Goal: Task Accomplishment & Management: Use online tool/utility

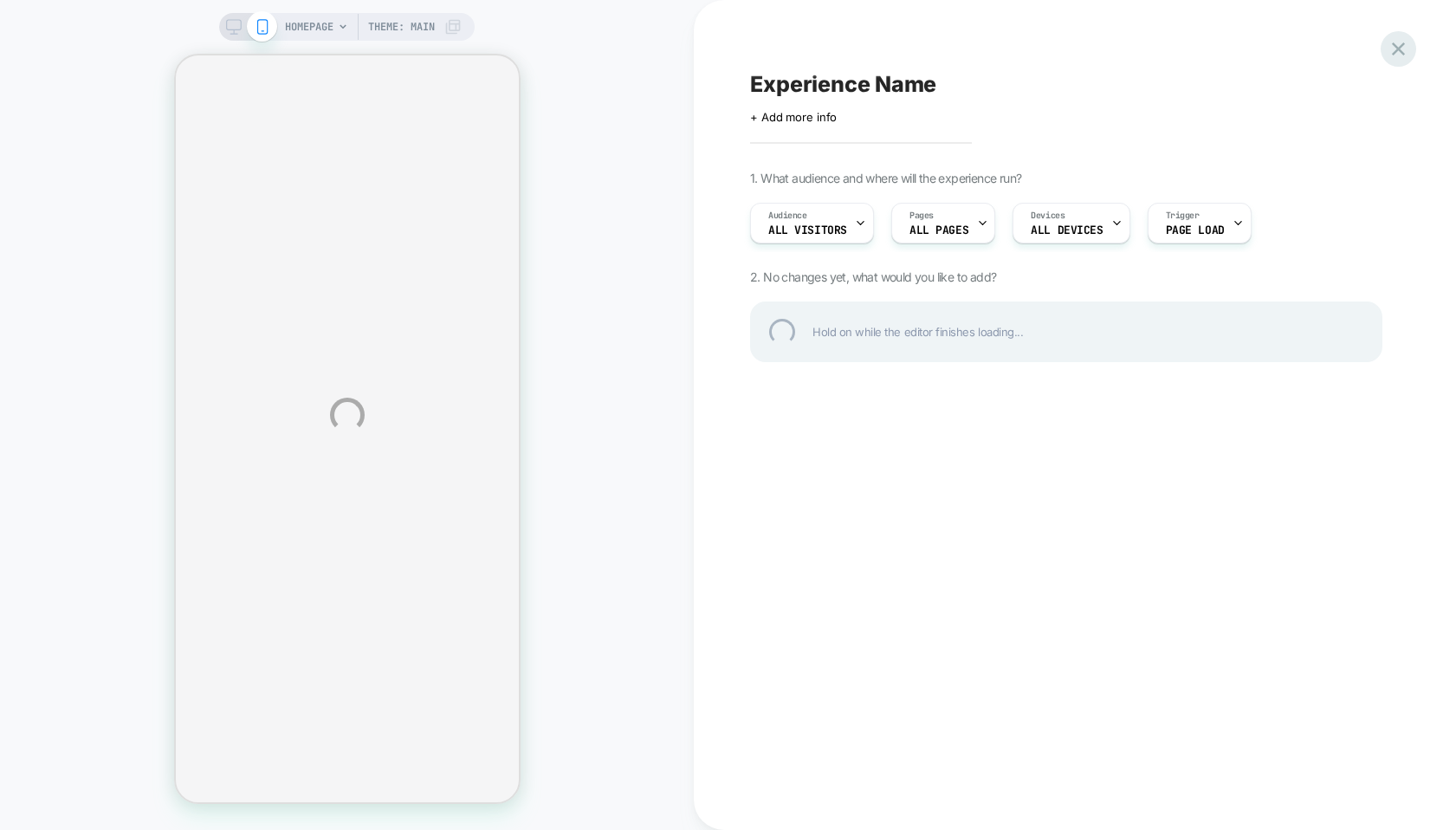
click at [1404, 44] on div at bounding box center [1398, 49] width 36 height 36
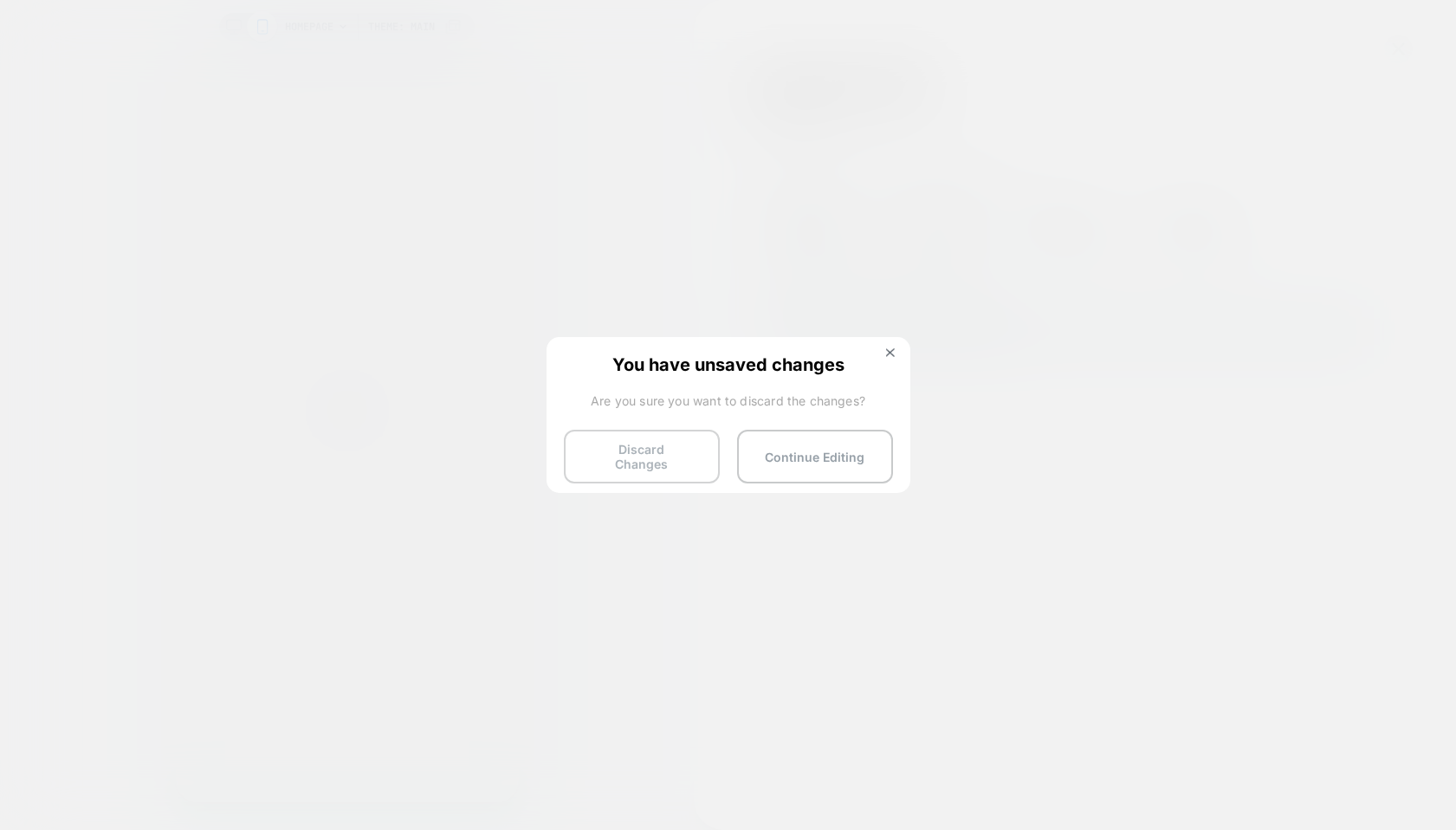
click at [640, 459] on button "Discard Changes" at bounding box center [641, 457] width 156 height 54
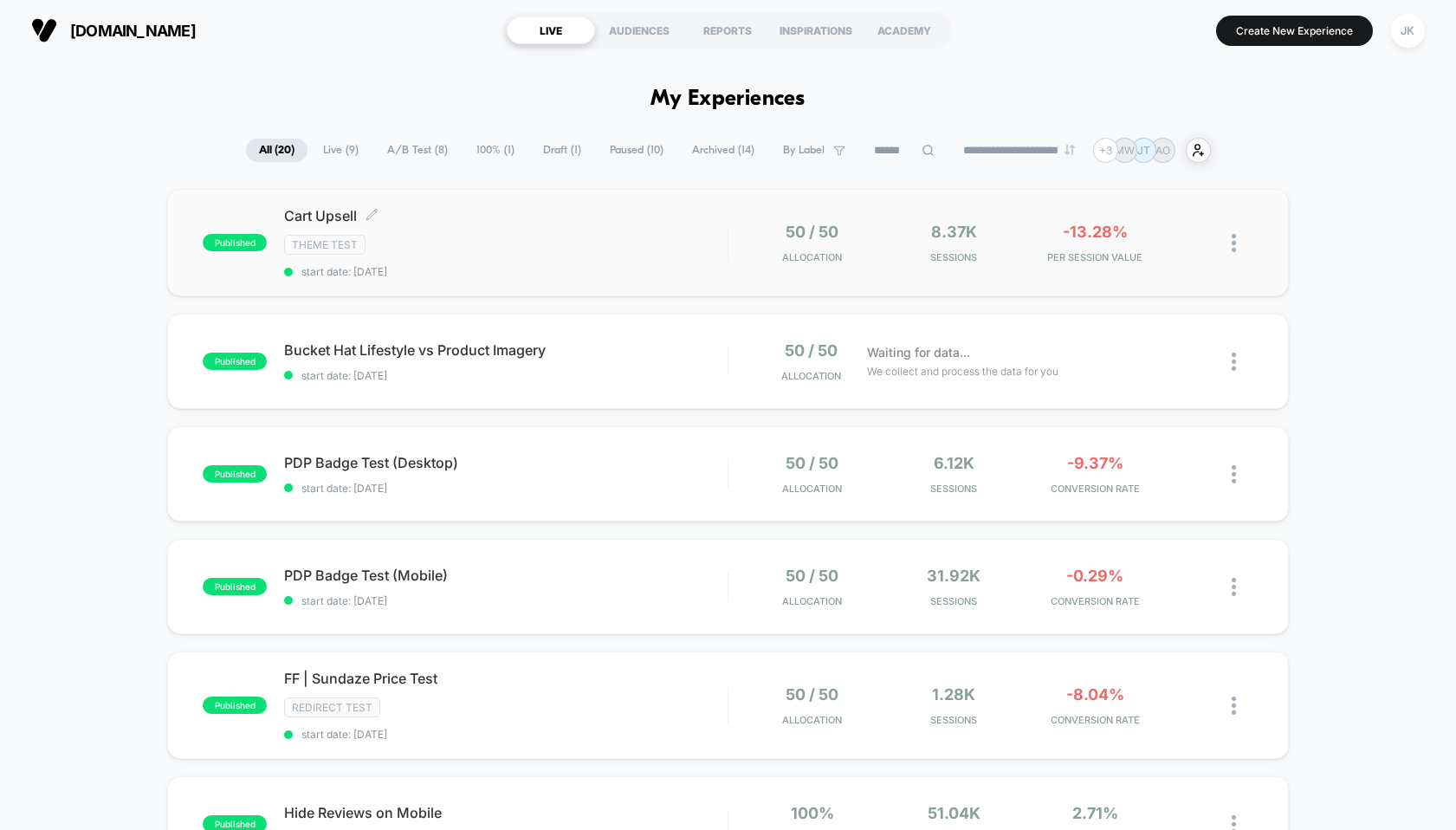
click at [608, 262] on div "Cart Upsell Click to edit experience details Click to edit experience details T…" at bounding box center [505, 242] width 443 height 71
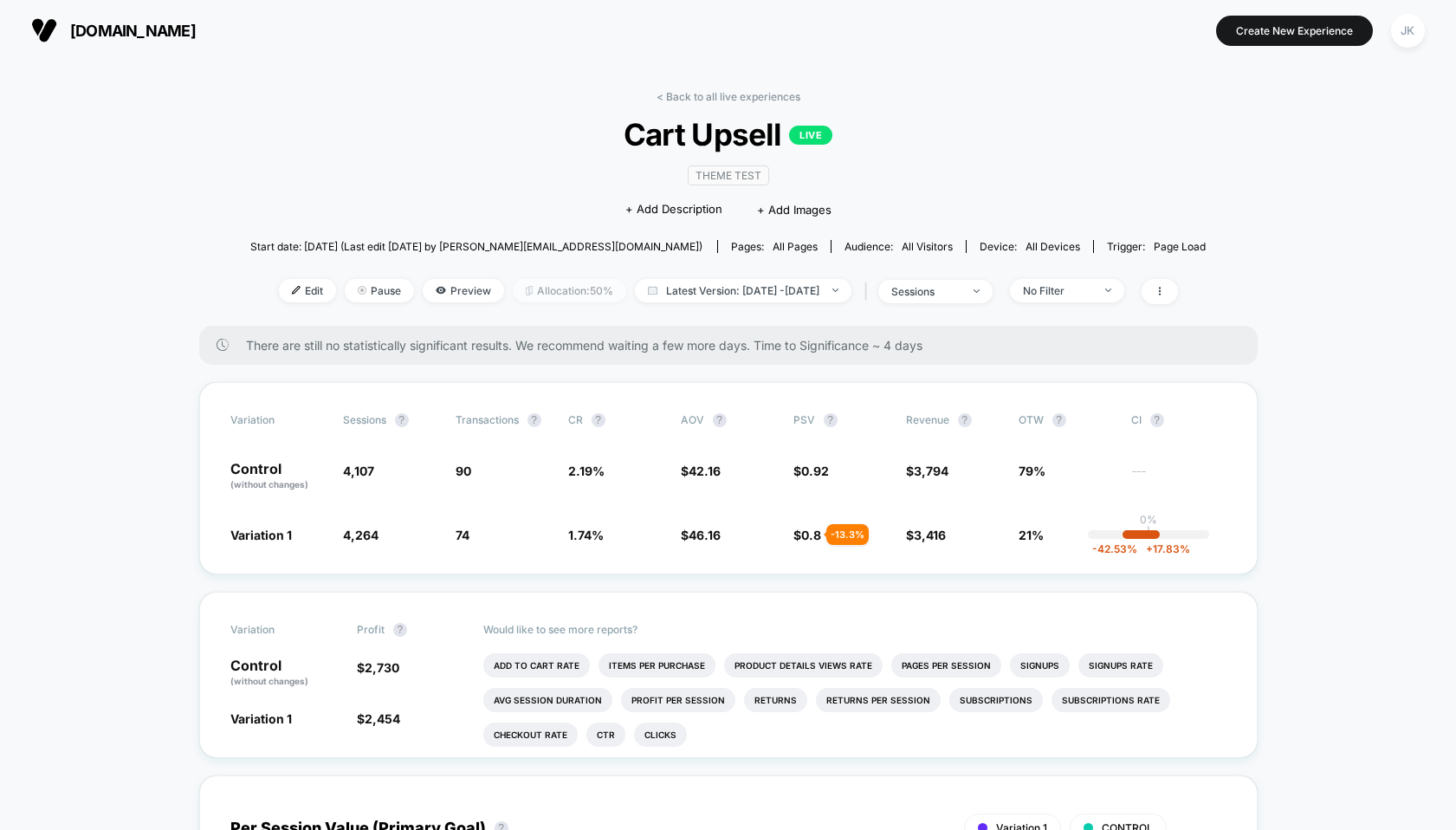
scroll to position [5, 0]
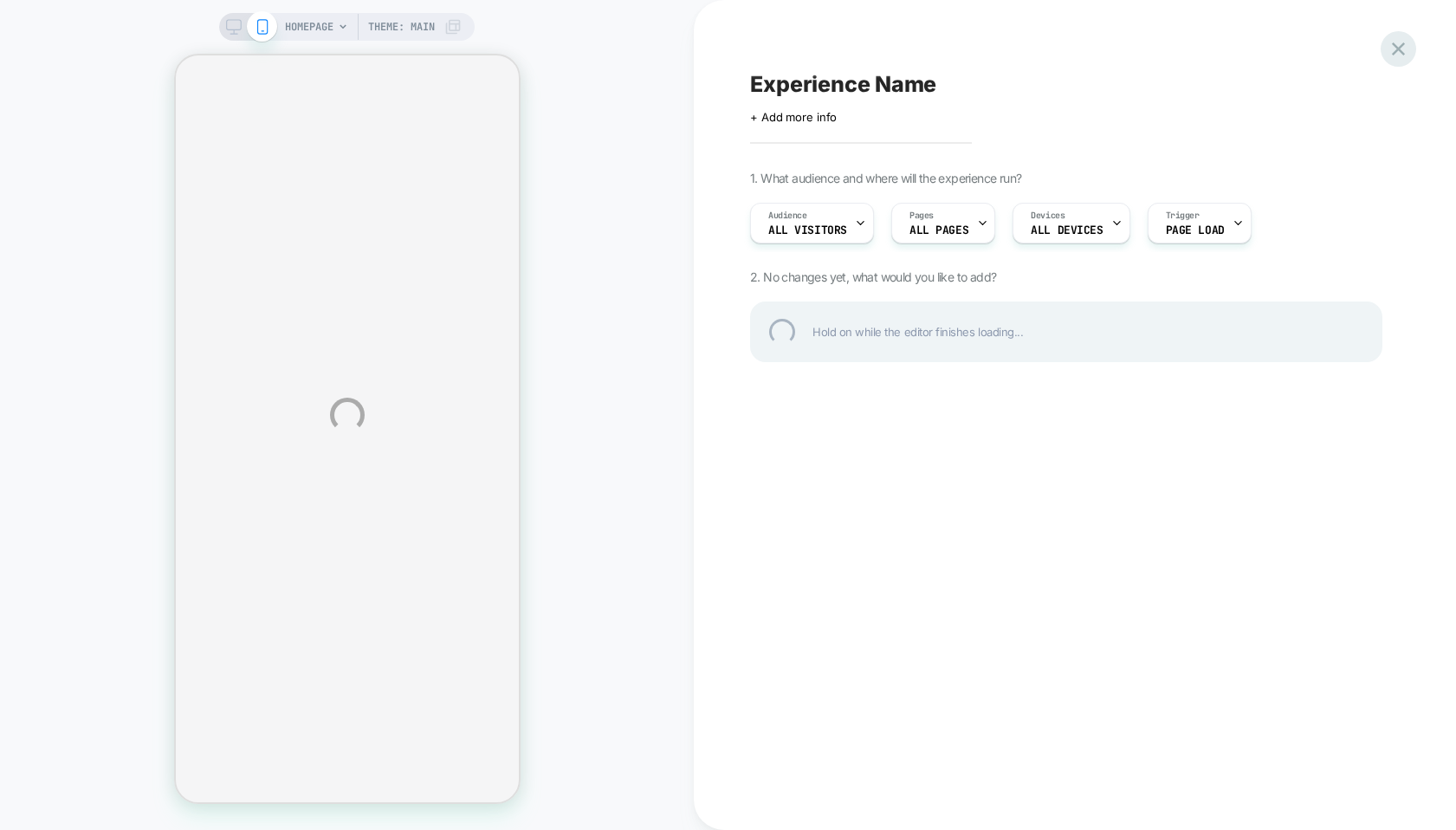
click at [1399, 44] on div at bounding box center [1398, 49] width 36 height 36
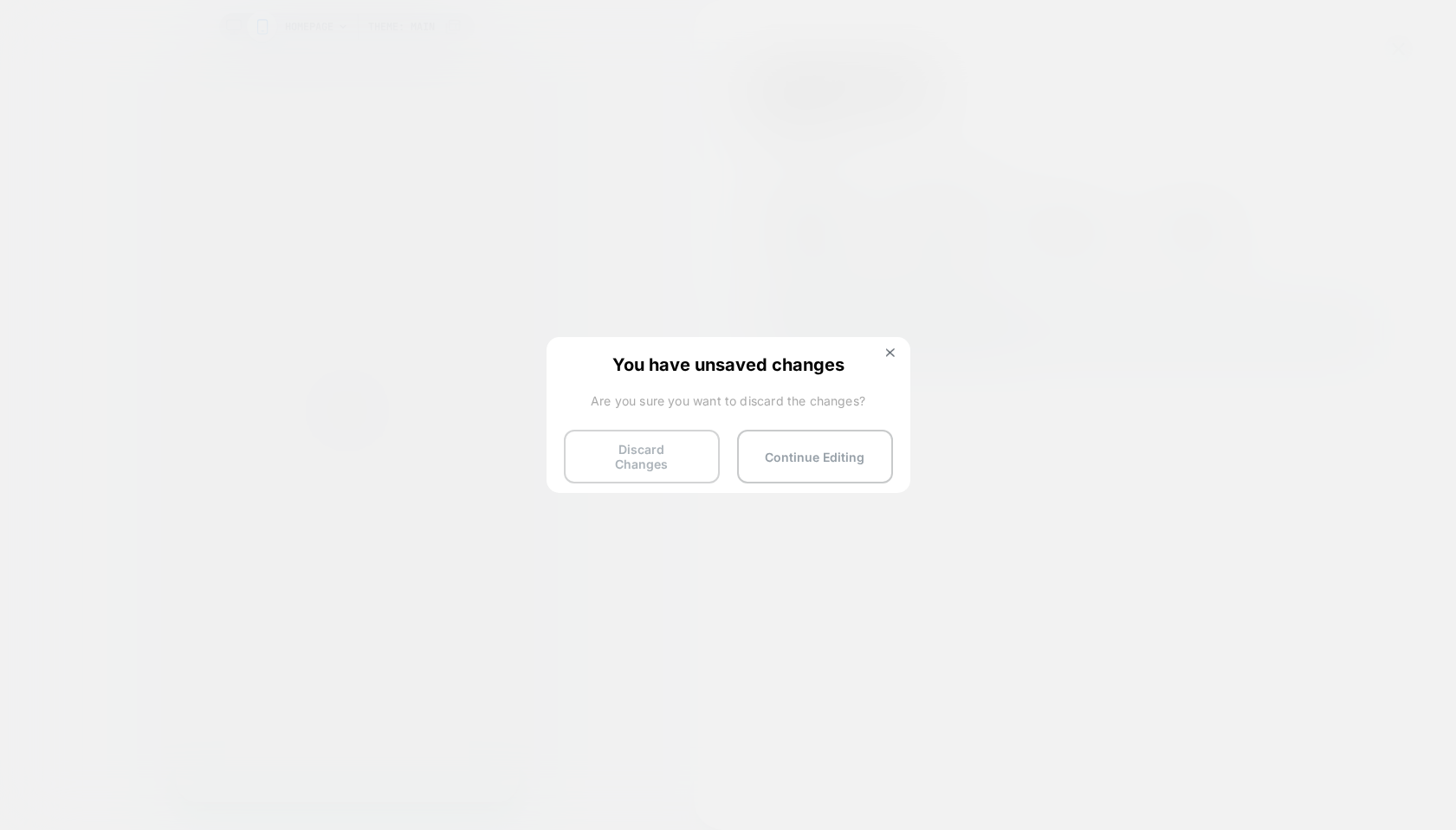
click at [638, 456] on button "Discard Changes" at bounding box center [641, 457] width 156 height 54
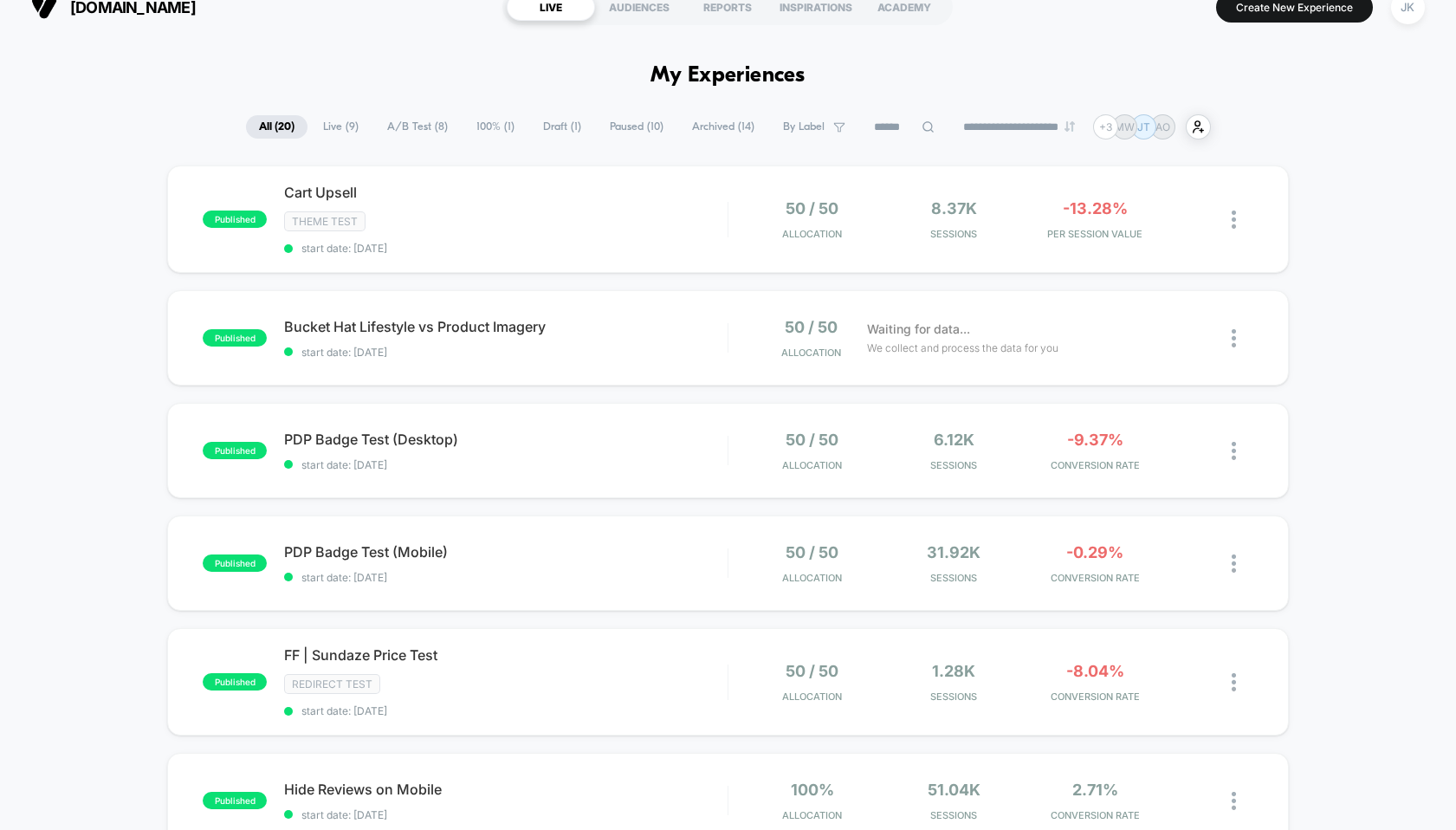
scroll to position [25, 0]
click at [511, 195] on span "Cart Upsell Click to edit experience details" at bounding box center [505, 191] width 443 height 17
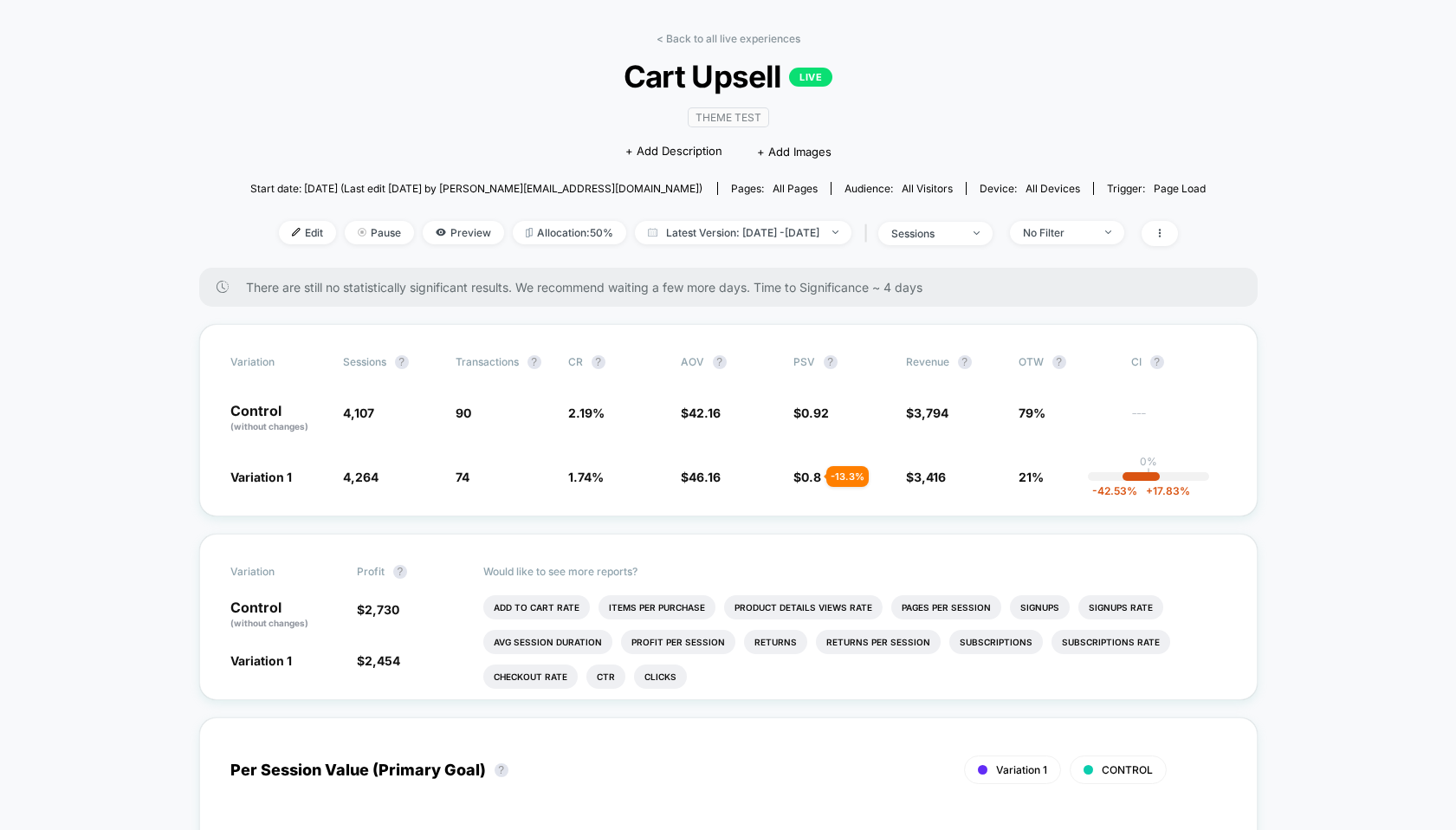
scroll to position [64, 0]
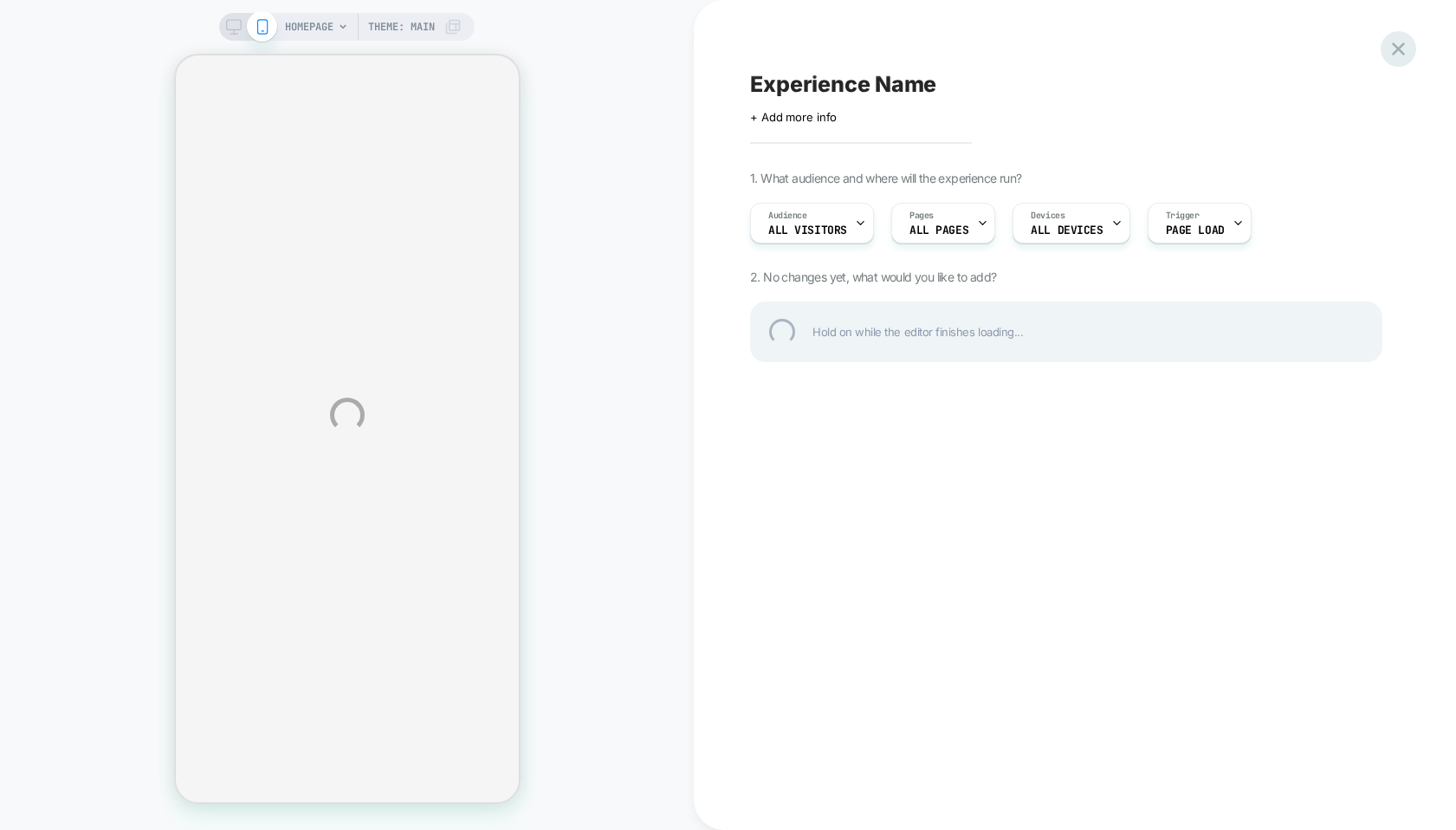
click at [1402, 44] on div at bounding box center [1398, 49] width 36 height 36
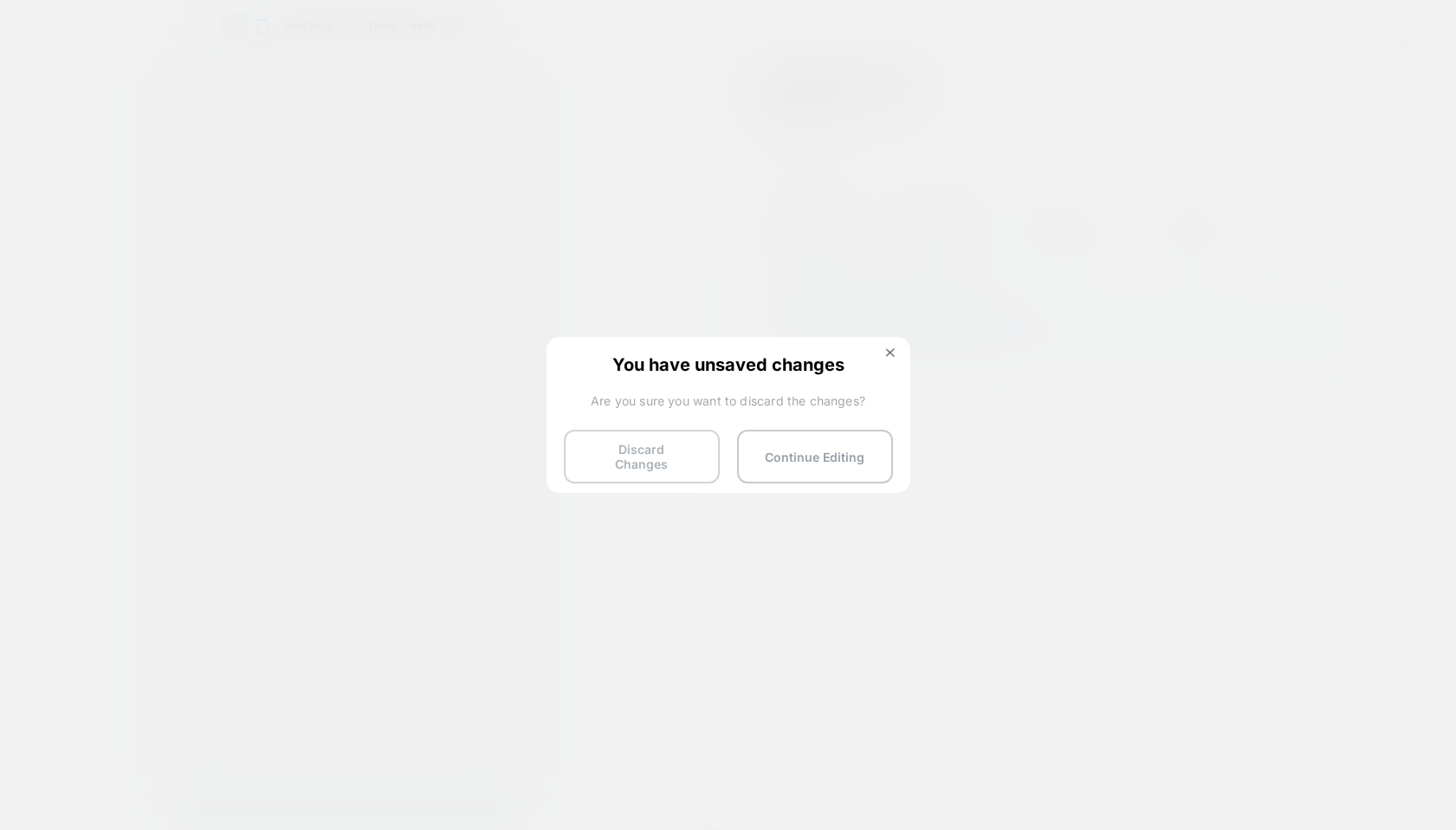
click at [675, 441] on button "Discard Changes" at bounding box center [641, 457] width 156 height 54
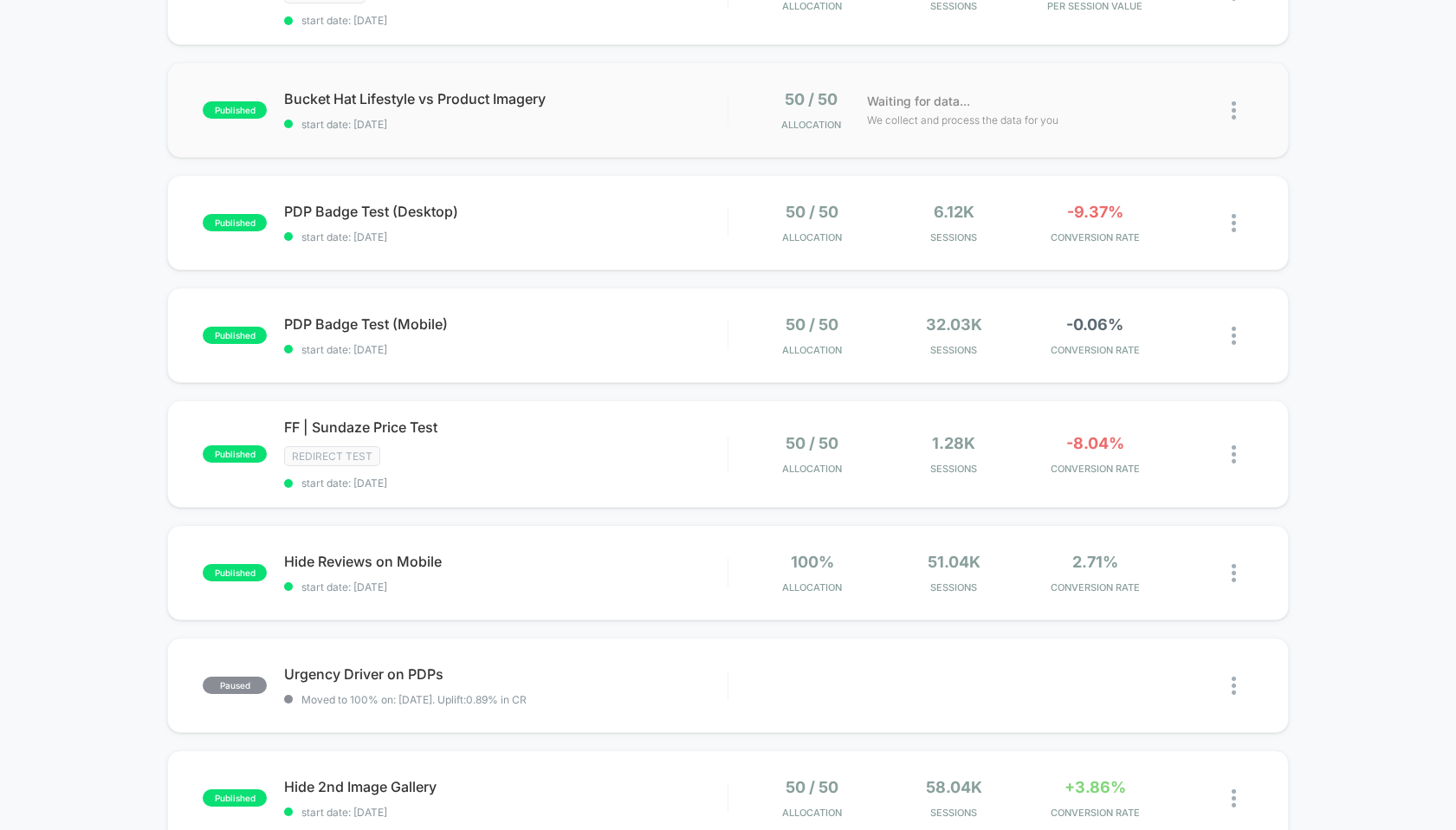
scroll to position [252, 0]
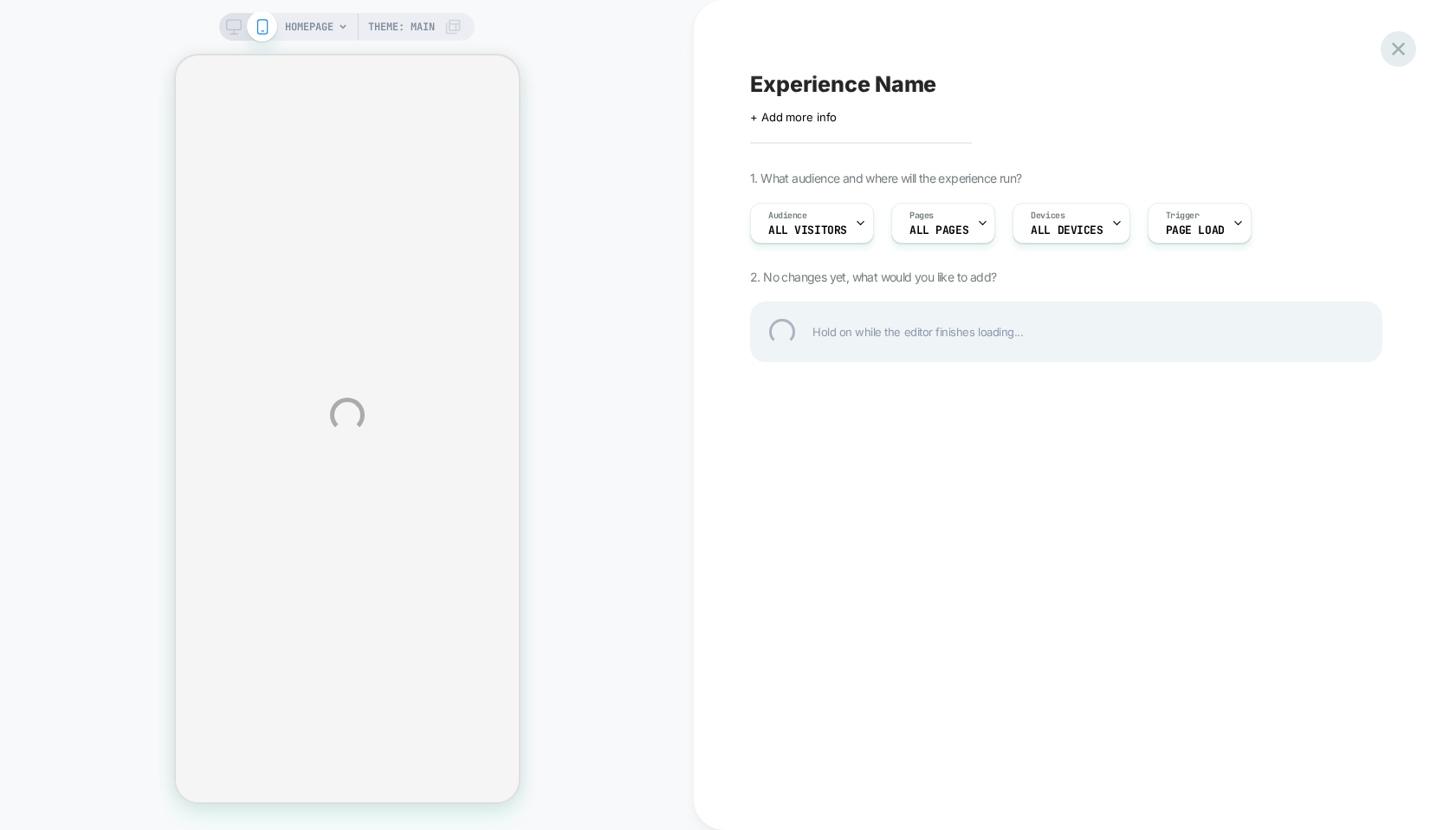
click at [1397, 49] on div at bounding box center [1398, 49] width 36 height 36
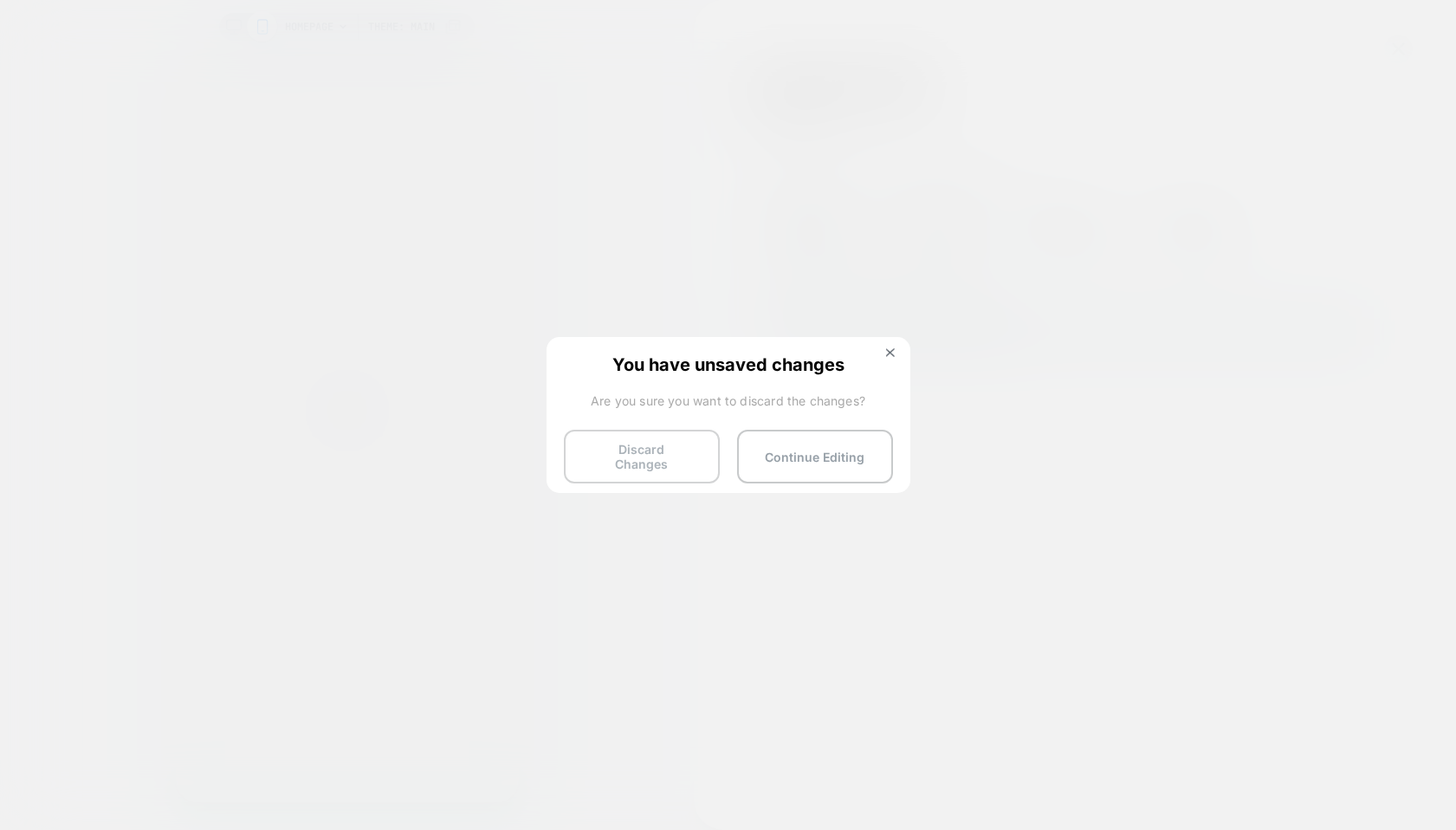
click at [660, 447] on button "Discard Changes" at bounding box center [641, 457] width 156 height 54
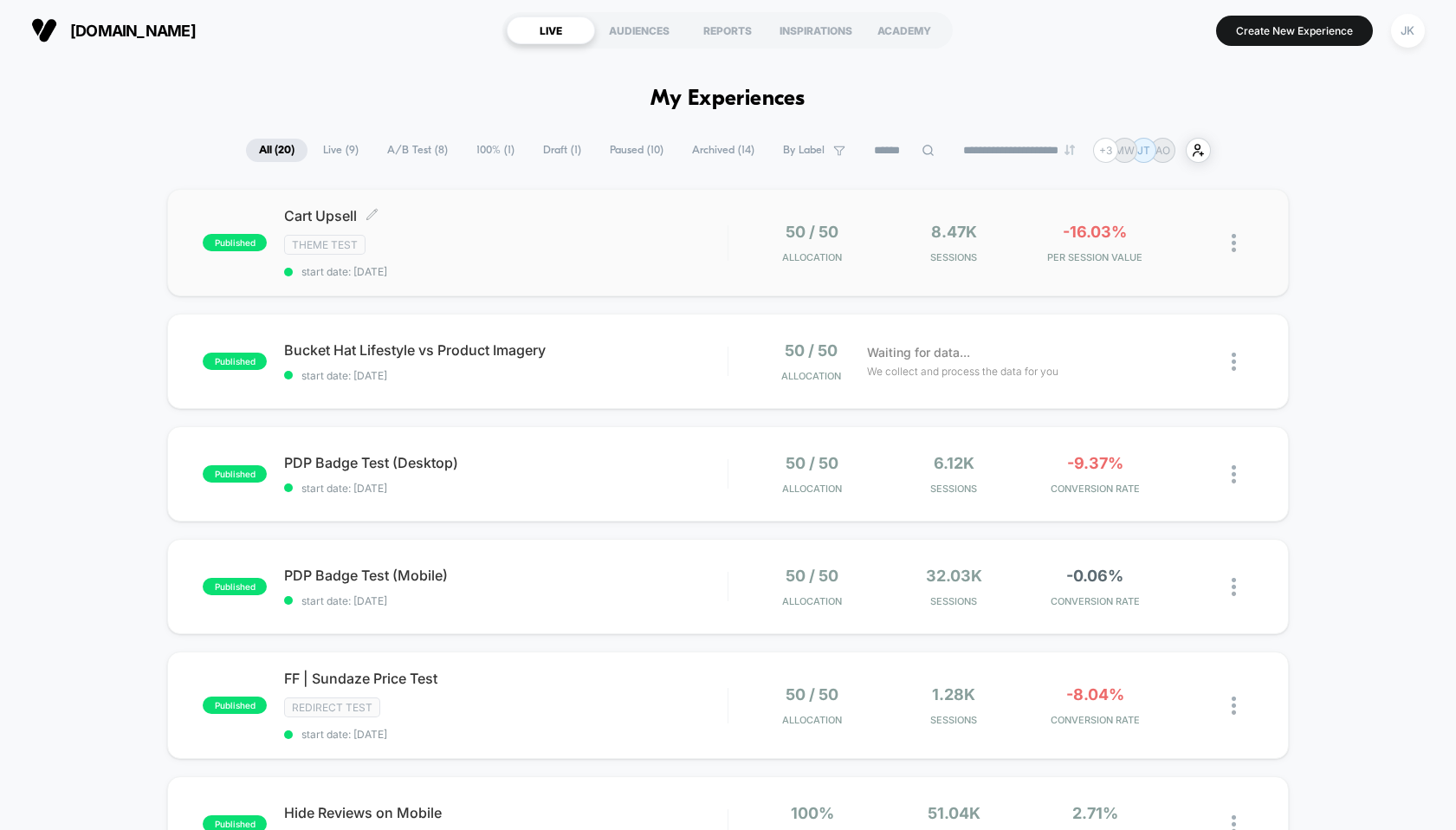
click at [420, 211] on span "Cart Upsell Click to edit experience details" at bounding box center [505, 216] width 443 height 17
